Goal: Task Accomplishment & Management: Complete application form

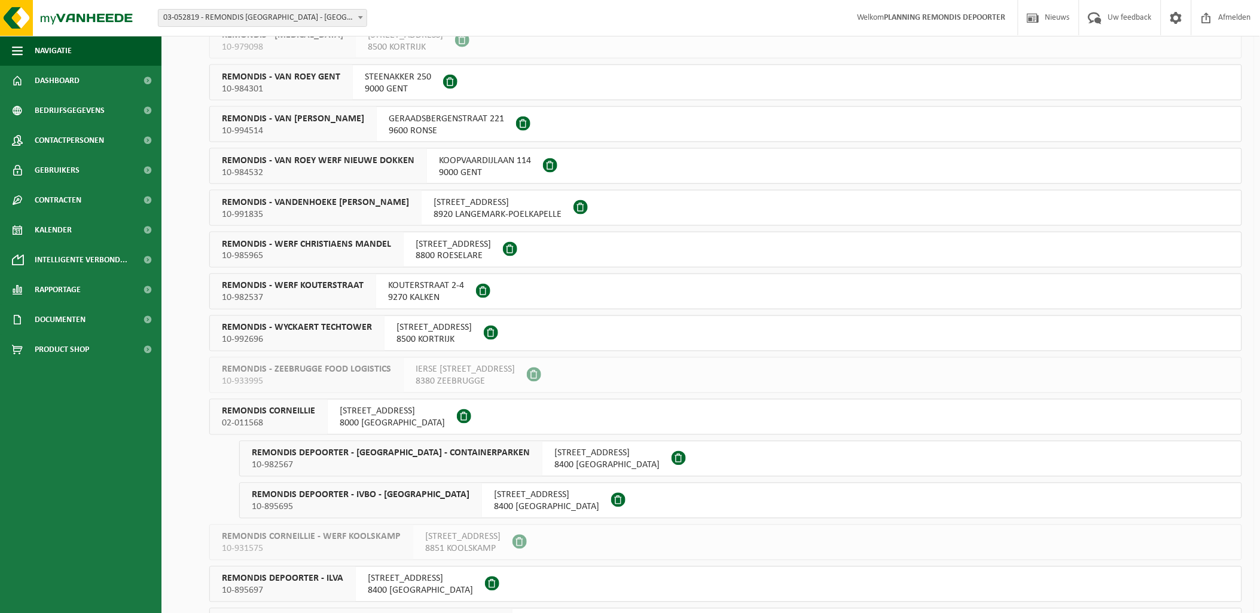
scroll to position [797, 0]
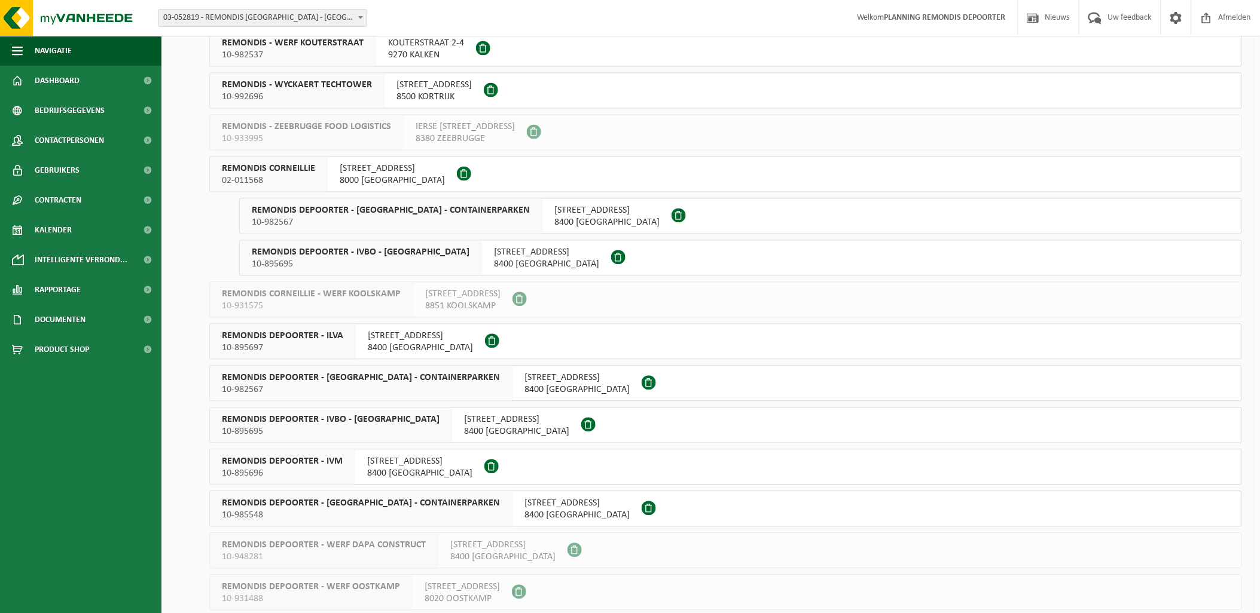
click at [418, 252] on span "REMONDIS DEPOORTER - IVBO - HUIS-AAN-HUIS" at bounding box center [361, 253] width 218 height 12
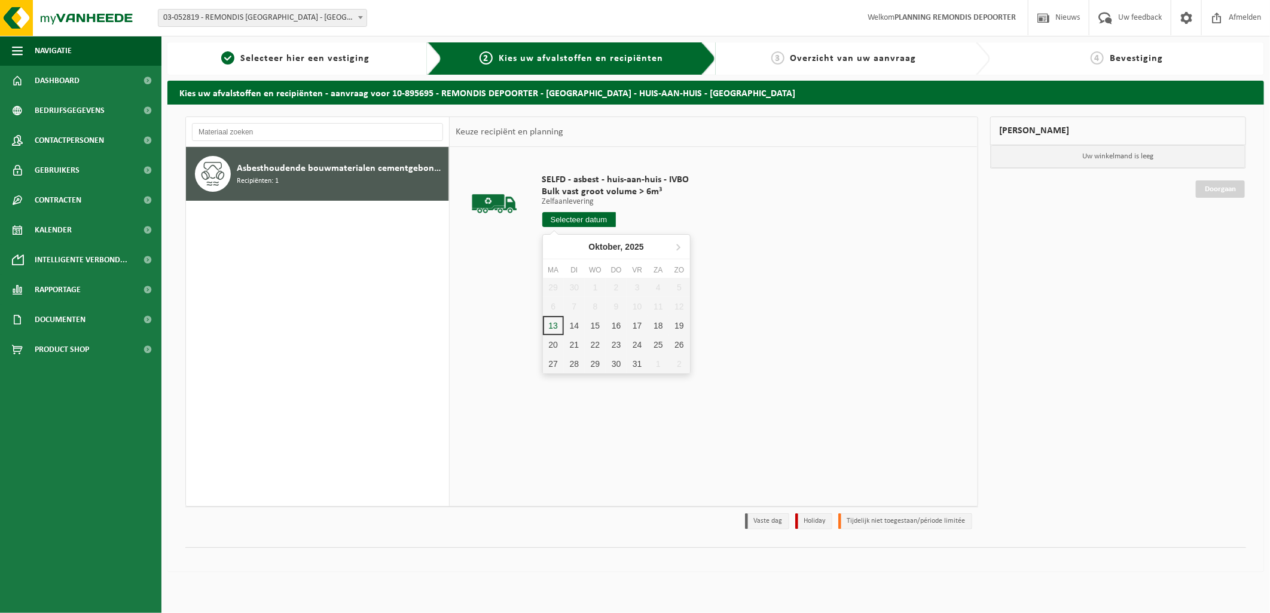
click at [592, 218] on input "text" at bounding box center [579, 219] width 74 height 15
click at [577, 326] on div "14" at bounding box center [574, 325] width 21 height 19
type input "Van 2025-10-14"
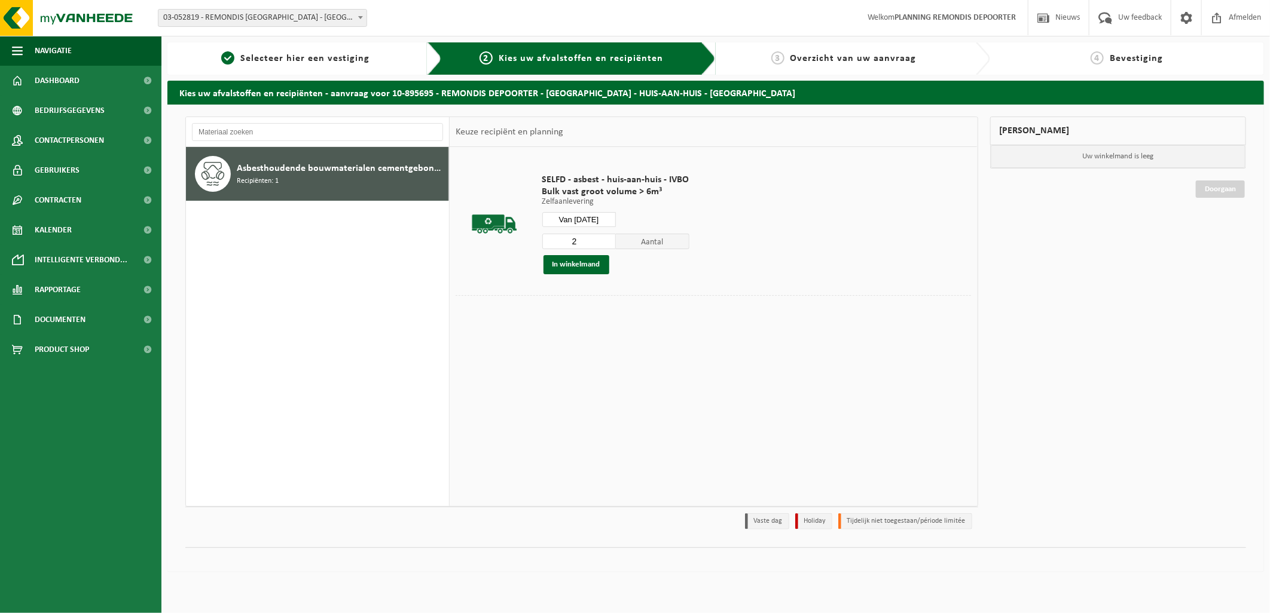
type input "2"
click at [605, 237] on input "2" at bounding box center [579, 242] width 74 height 16
click at [588, 261] on button "In winkelmand" at bounding box center [576, 264] width 66 height 19
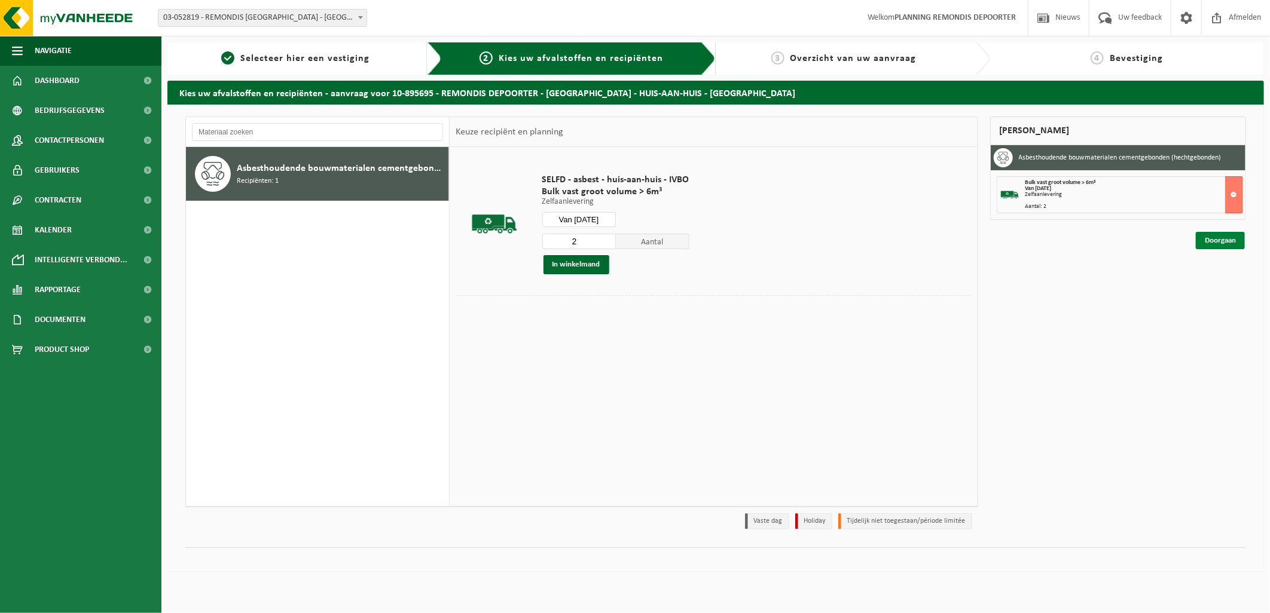
click at [1228, 238] on link "Doorgaan" at bounding box center [1220, 240] width 49 height 17
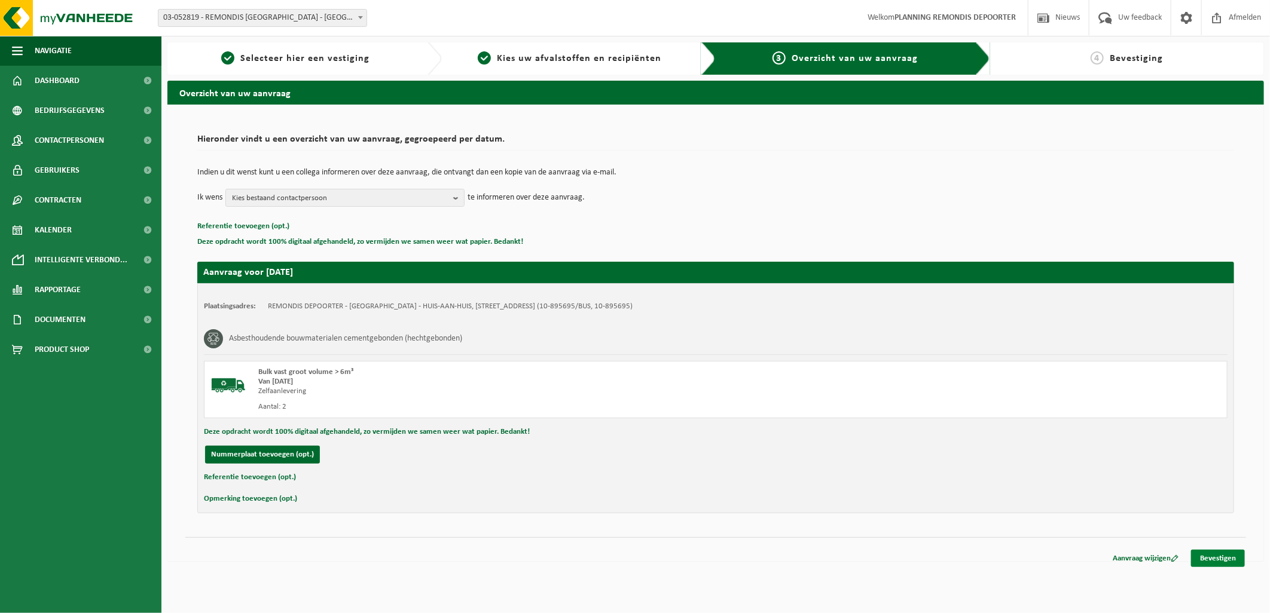
click at [1218, 555] on link "Bevestigen" at bounding box center [1218, 558] width 54 height 17
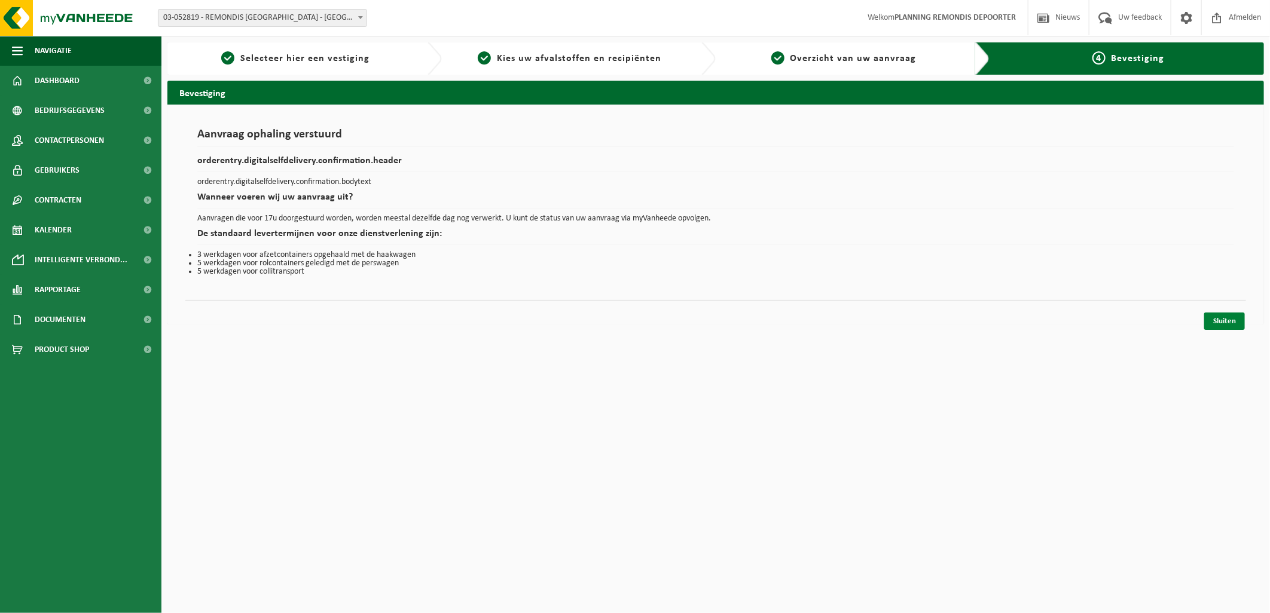
click at [1225, 317] on link "Sluiten" at bounding box center [1224, 321] width 41 height 17
